Goal: Transaction & Acquisition: Book appointment/travel/reservation

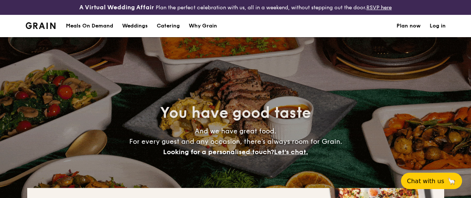
select select
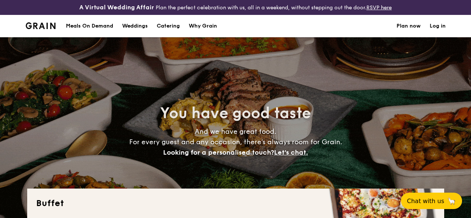
select select
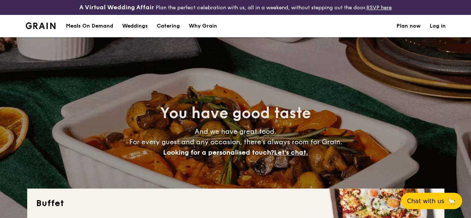
click at [171, 29] on h1 "Catering" at bounding box center [168, 26] width 23 height 22
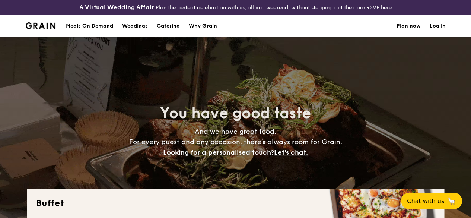
click at [171, 32] on h1 "Catering" at bounding box center [168, 26] width 23 height 22
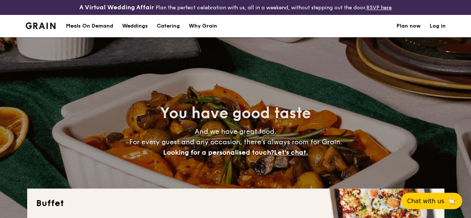
click at [171, 32] on h1 "Catering" at bounding box center [168, 26] width 23 height 22
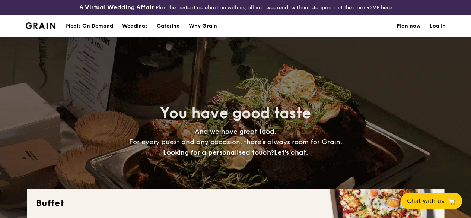
click at [170, 37] on h1 "Catering" at bounding box center [168, 26] width 23 height 22
click at [172, 33] on h1 "Catering" at bounding box center [168, 26] width 23 height 22
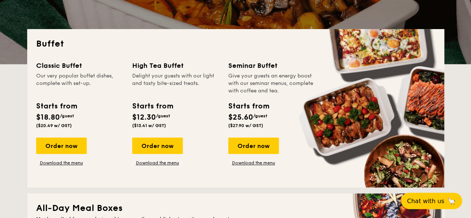
scroll to position [190, 0]
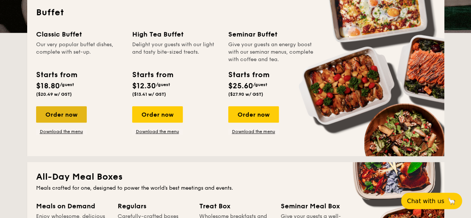
click at [62, 122] on div "Order now" at bounding box center [61, 114] width 51 height 16
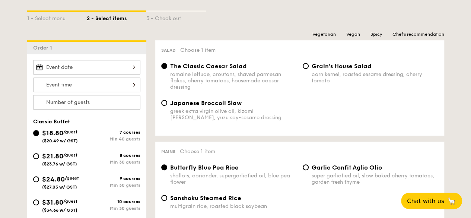
scroll to position [185, 0]
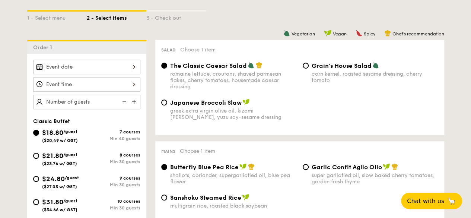
click at [133, 88] on div at bounding box center [86, 84] width 107 height 15
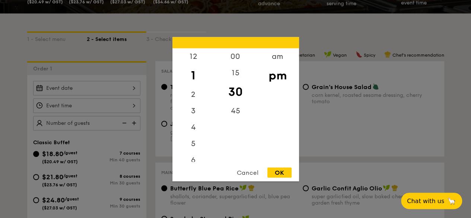
scroll to position [164, 0]
click at [129, 94] on div at bounding box center [235, 109] width 471 height 218
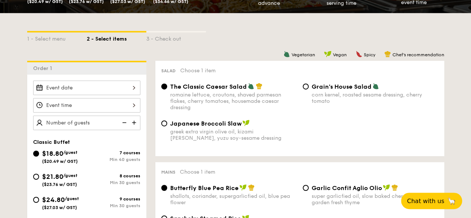
click at [131, 95] on div at bounding box center [86, 87] width 107 height 15
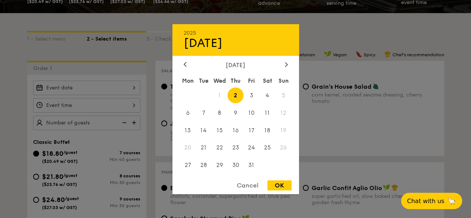
click at [286, 186] on div "OK" at bounding box center [279, 185] width 24 height 10
type input "[DATE]"
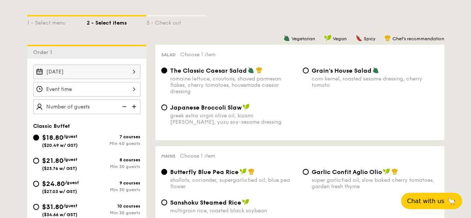
scroll to position [180, 0]
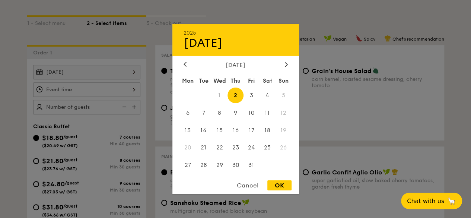
click at [96, 78] on div "[DATE] 2025 Oct [DATE] Tue Wed Thu Fri Sat Sun 1 2 3 4 5 6 7 8 9 10 11 12 13 14…" at bounding box center [86, 72] width 107 height 15
click at [221, 92] on span "1" at bounding box center [219, 95] width 16 height 16
click at [343, 17] on div at bounding box center [235, 109] width 471 height 218
